Goal: Task Accomplishment & Management: Manage account settings

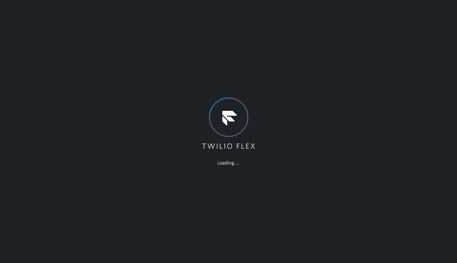
drag, startPoint x: 189, startPoint y: 200, endPoint x: 192, endPoint y: 187, distance: 13.4
click at [189, 200] on div "Loading ..." at bounding box center [228, 131] width 457 height 263
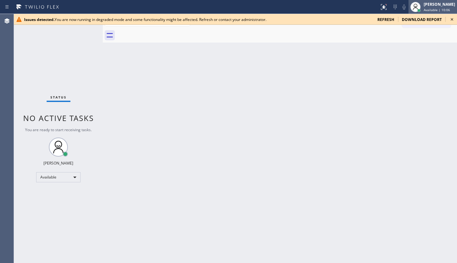
click at [418, 3] on icon at bounding box center [416, 7] width 8 height 8
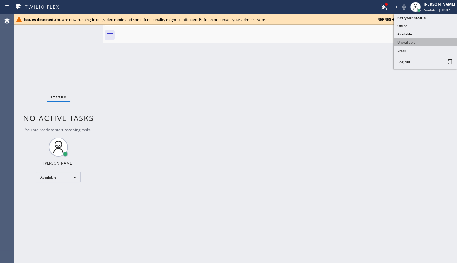
click at [420, 42] on button "Unavailable" at bounding box center [425, 42] width 63 height 8
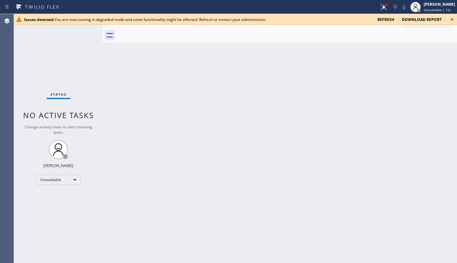
click at [62, 70] on div "Status No active tasks Change activity state to start receiving tasks. JENIZA A…" at bounding box center [58, 138] width 89 height 249
drag, startPoint x: 333, startPoint y: 36, endPoint x: 334, endPoint y: 29, distance: 8.0
click at [333, 33] on div at bounding box center [287, 35] width 340 height 14
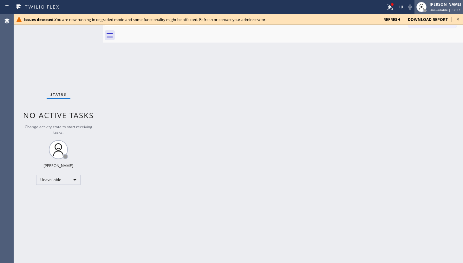
click at [437, 1] on div "JENIZA ALCAYDE Unavailable | 37:27" at bounding box center [438, 7] width 49 height 14
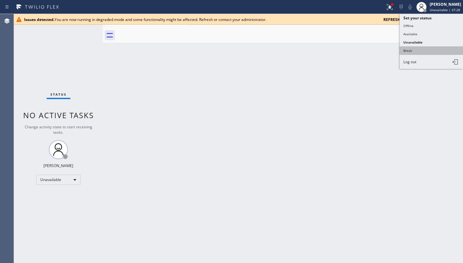
click at [409, 51] on button "Break" at bounding box center [431, 50] width 63 height 8
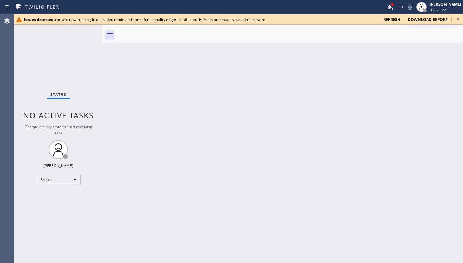
click at [312, 103] on div "Back to Dashboard Change Sender ID Customers Technicians Select a contact Outbo…" at bounding box center [283, 138] width 360 height 249
